Goal: Information Seeking & Learning: Learn about a topic

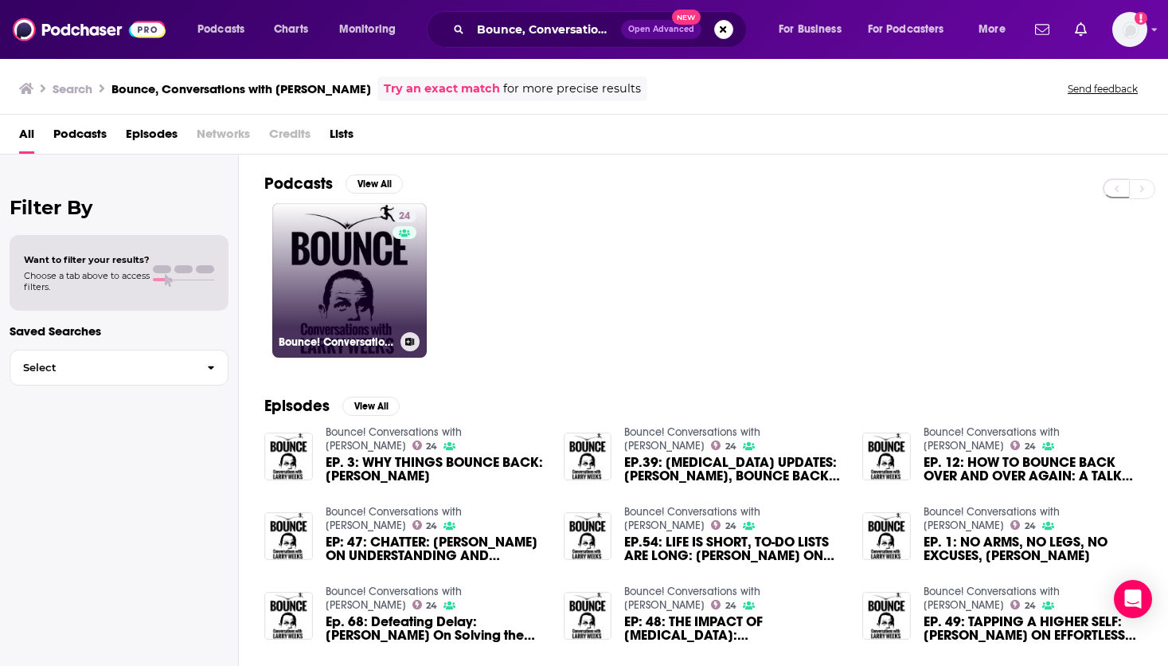
click at [386, 289] on link "24 Bounce! Conversations with [PERSON_NAME]" at bounding box center [349, 280] width 154 height 154
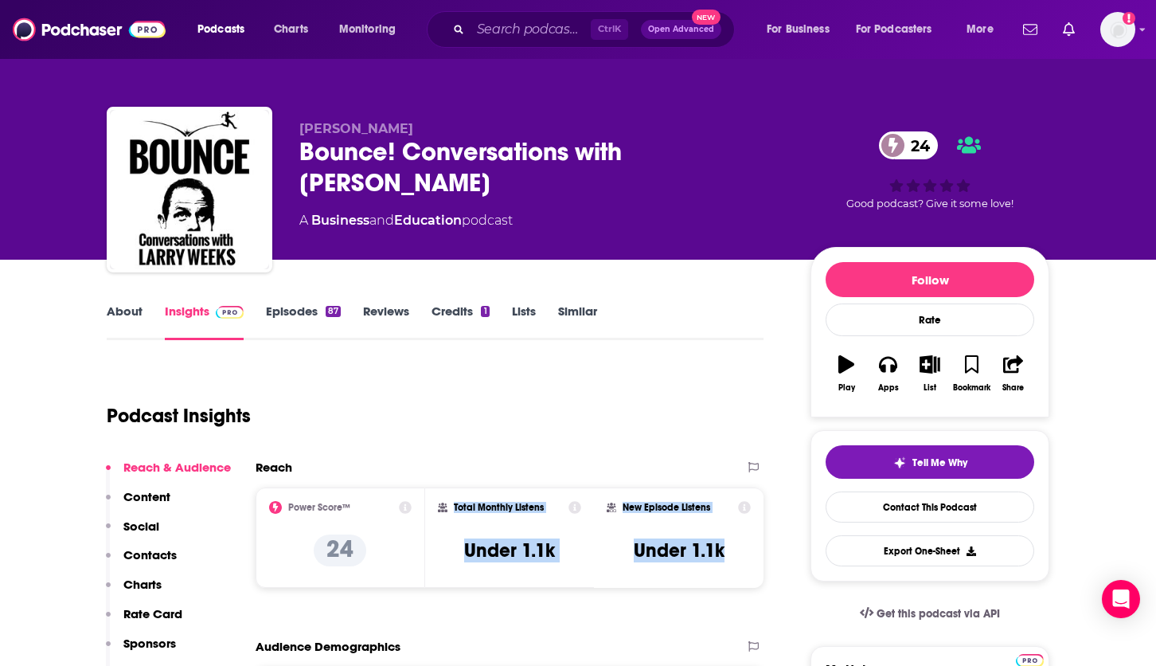
drag, startPoint x: 737, startPoint y: 550, endPoint x: 454, endPoint y: 504, distance: 286.4
click at [454, 504] on div "Power Score™ 24 Total Monthly Listens Under 1.1k New Episode Listens Under 1.1k" at bounding box center [510, 537] width 508 height 100
copy div "Total Monthly Listens Under 1.1k New Episode Listens Under 1.1k"
